Goal: Task Accomplishment & Management: Use online tool/utility

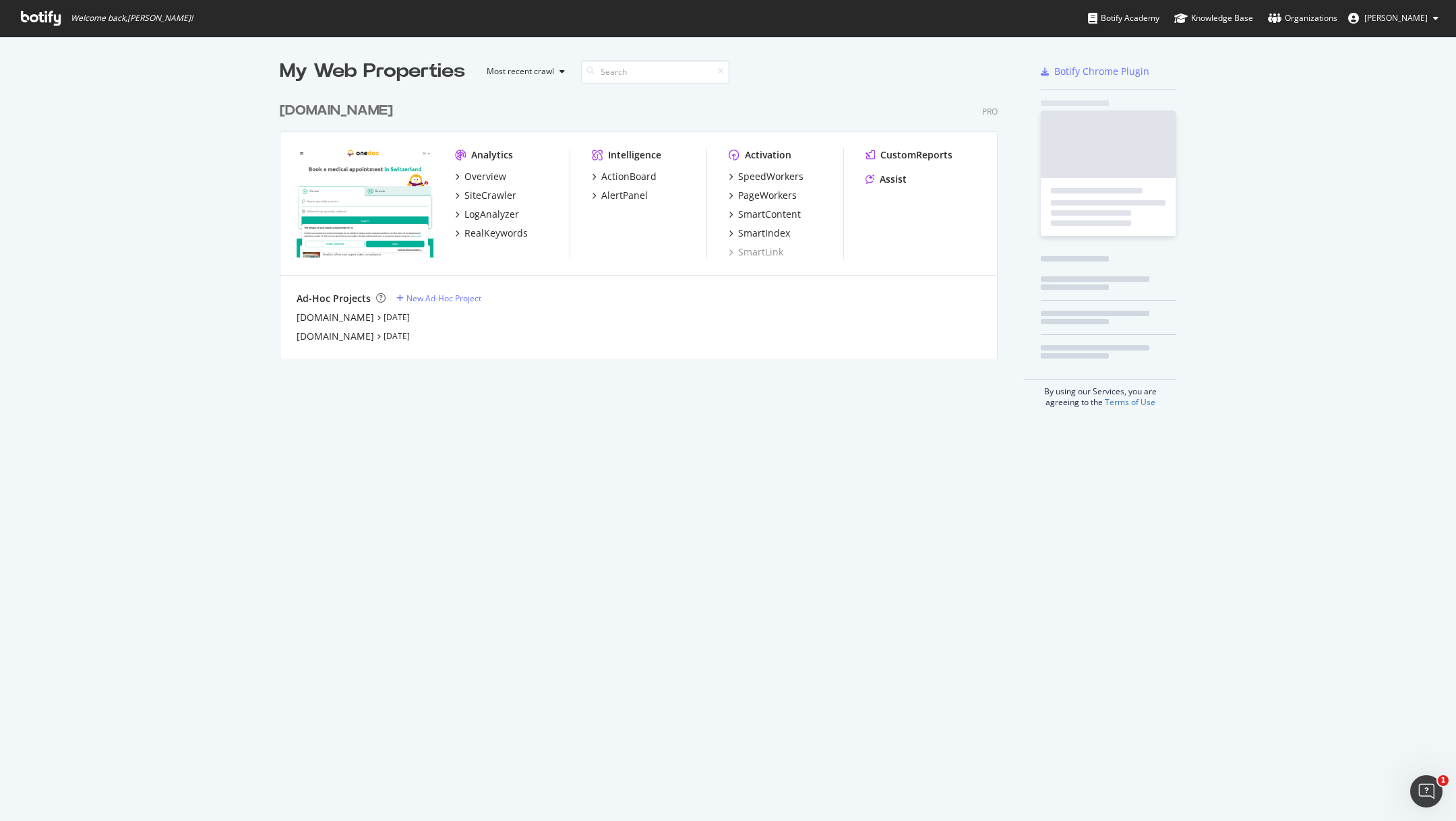
scroll to position [821, 1456]
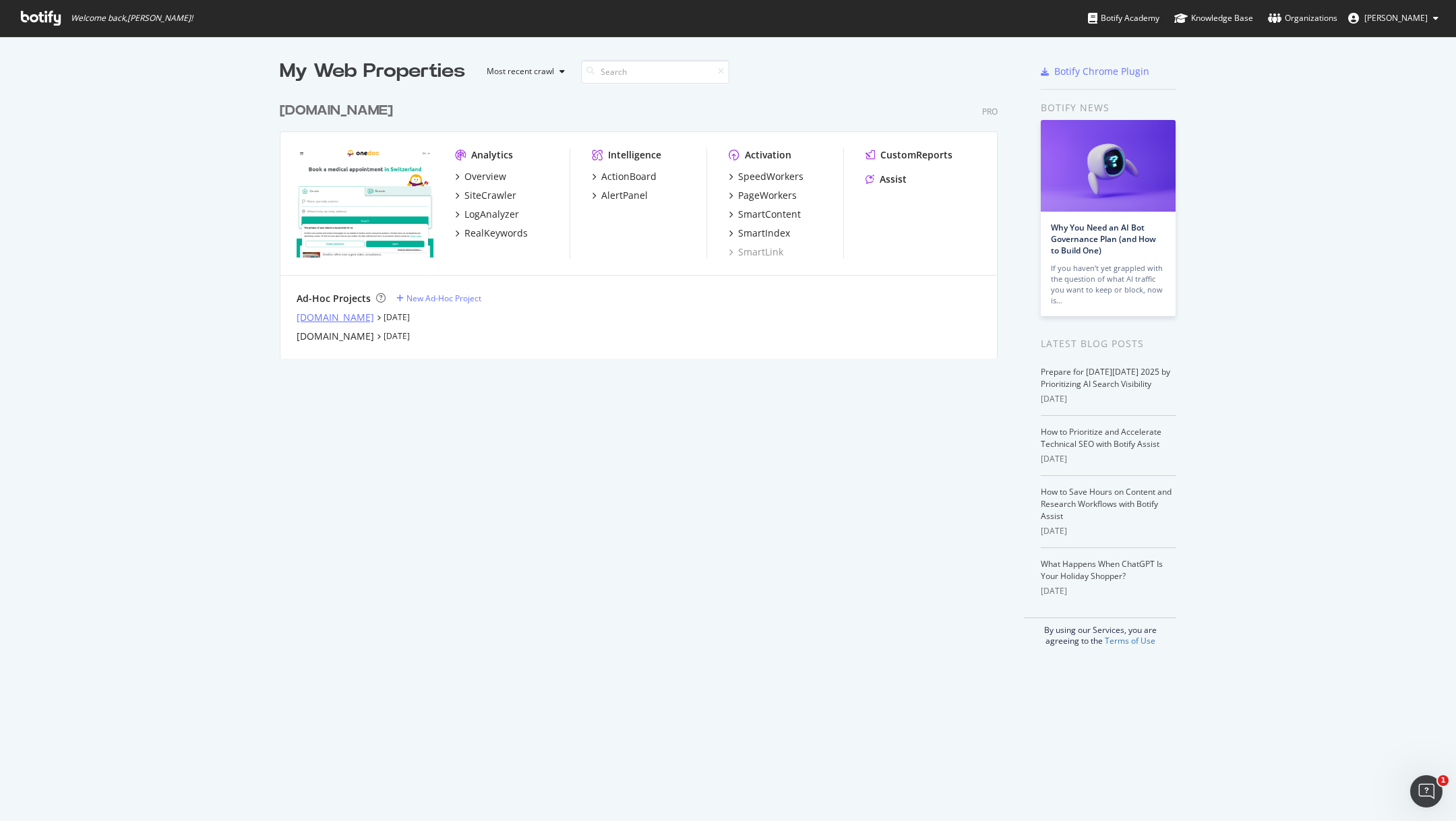
click at [347, 315] on div "[DOMAIN_NAME]" at bounding box center [335, 317] width 77 height 13
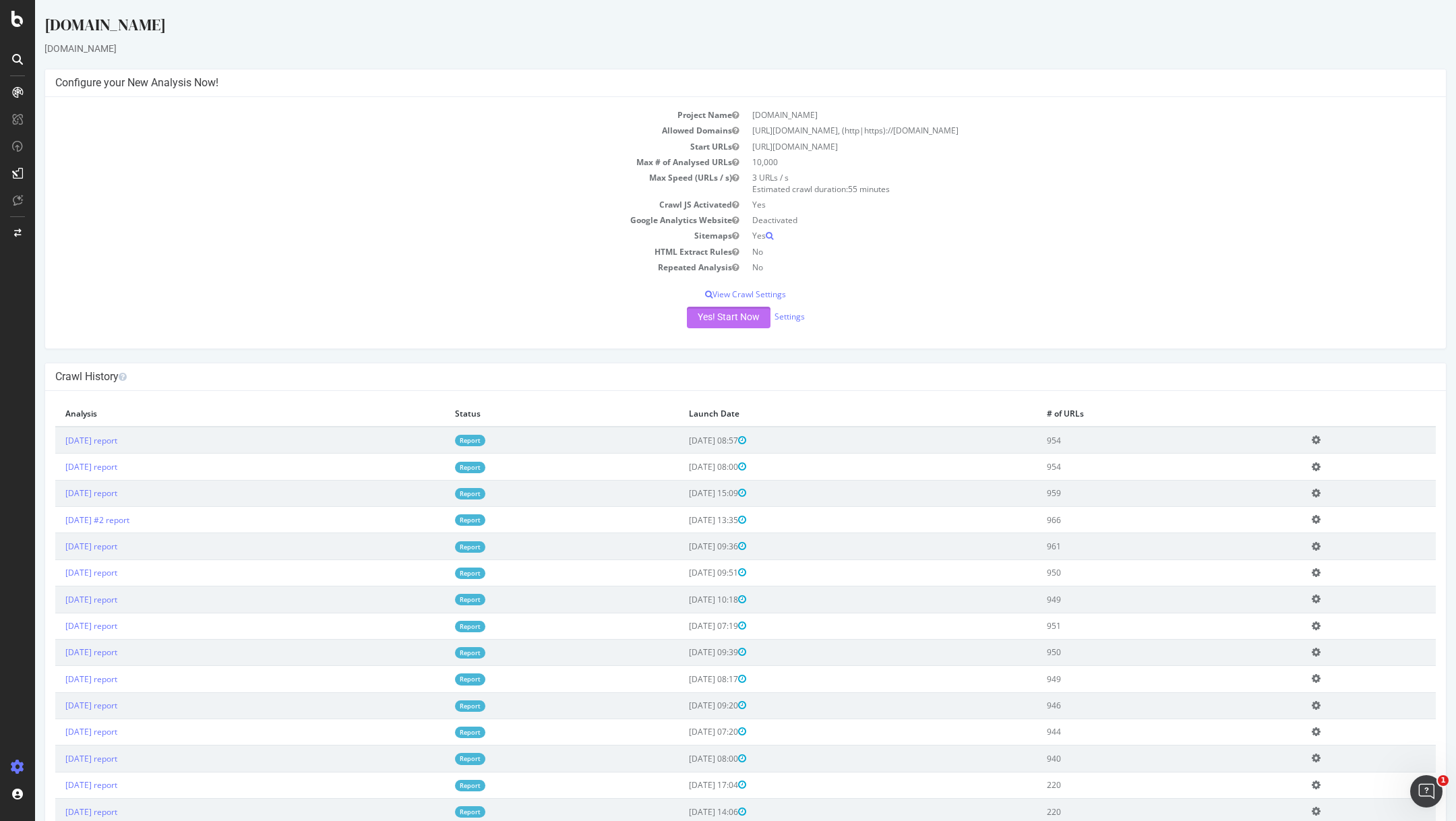
click at [706, 320] on button "Yes! Start Now" at bounding box center [728, 317] width 83 height 21
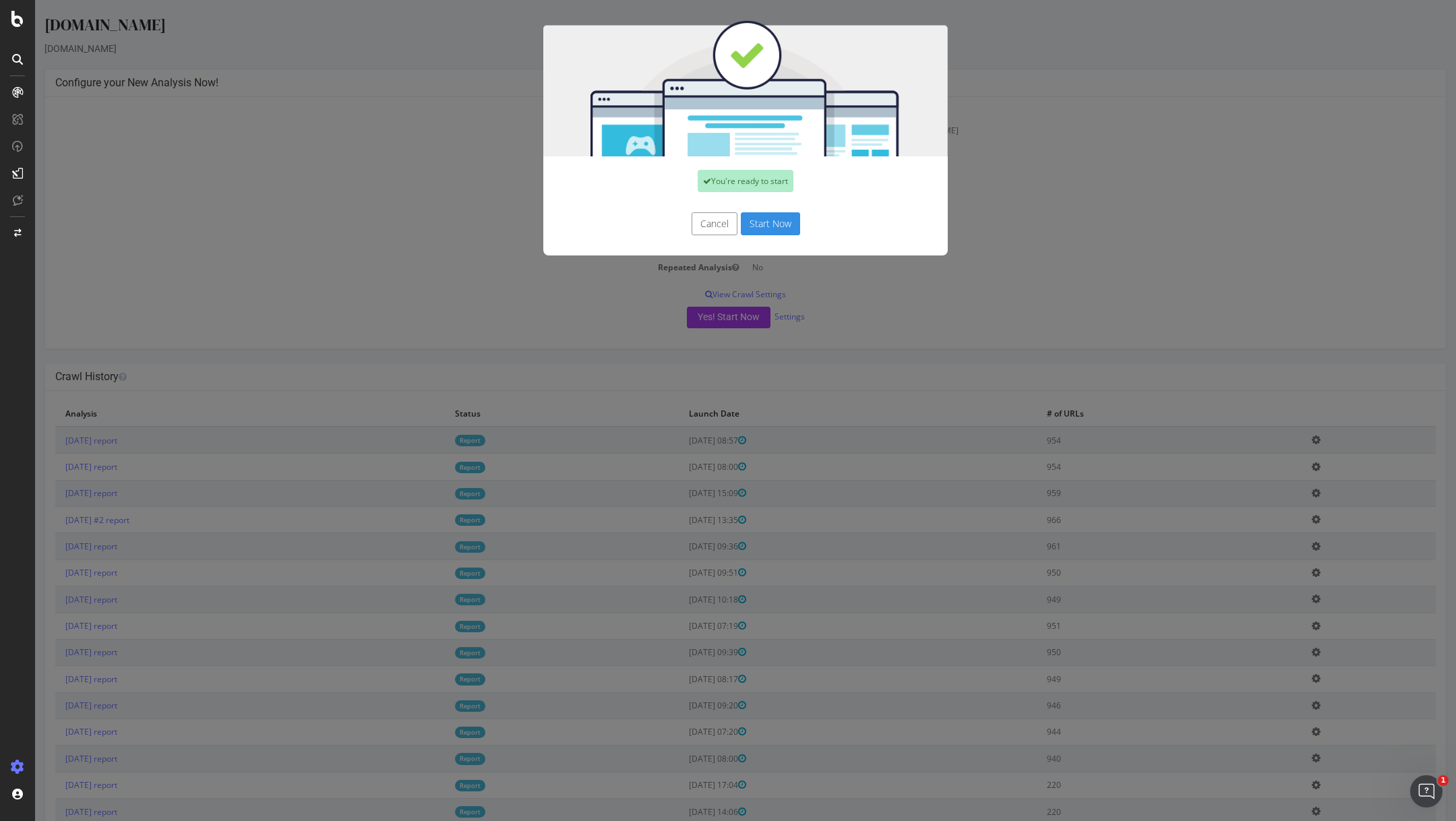
click at [786, 221] on button "Start Now" at bounding box center [770, 224] width 59 height 23
